Goal: Contribute content

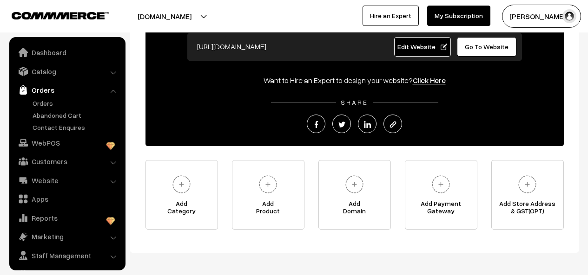
scroll to position [93, 0]
click at [46, 72] on link "Catalog" at bounding box center [67, 71] width 111 height 17
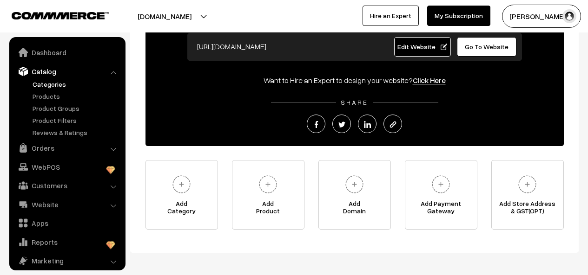
click at [50, 85] on link "Categories" at bounding box center [76, 84] width 92 height 10
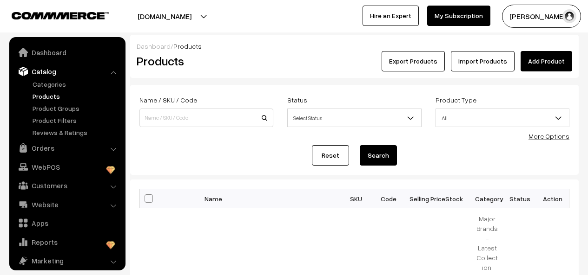
scroll to position [26, 0]
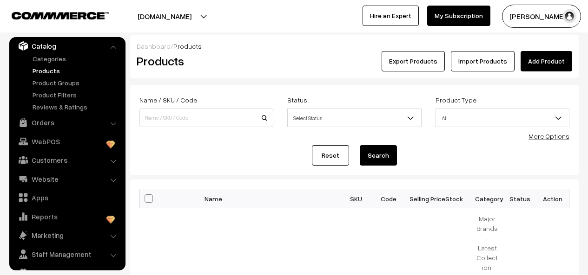
click at [540, 63] on link "Add Product" at bounding box center [546, 61] width 52 height 20
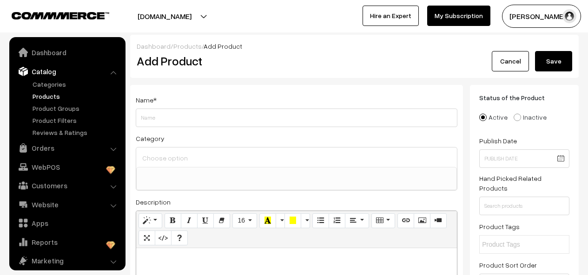
select select
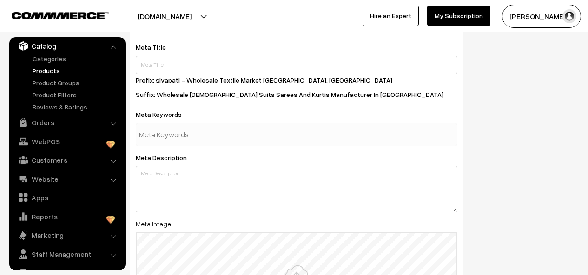
scroll to position [1115, 0]
